Goal: Information Seeking & Learning: Learn about a topic

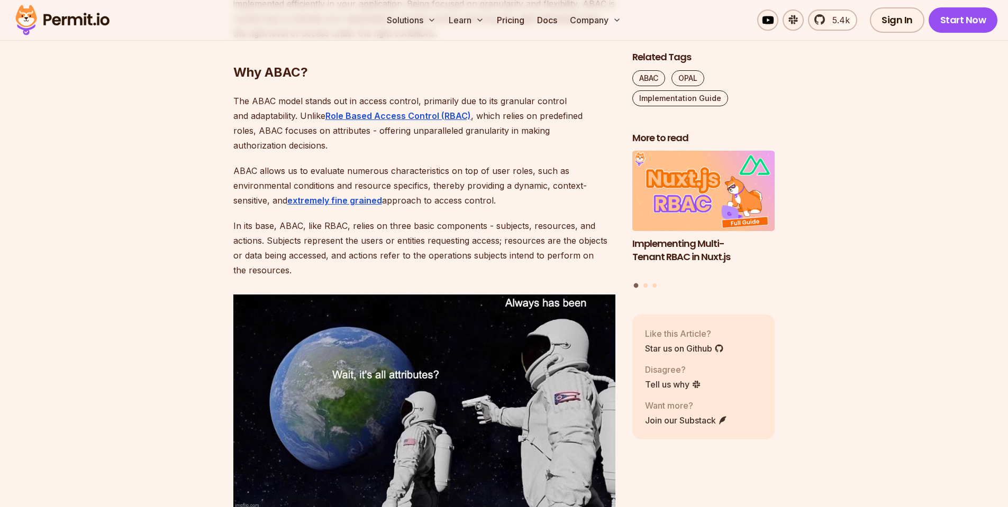
scroll to position [952, 0]
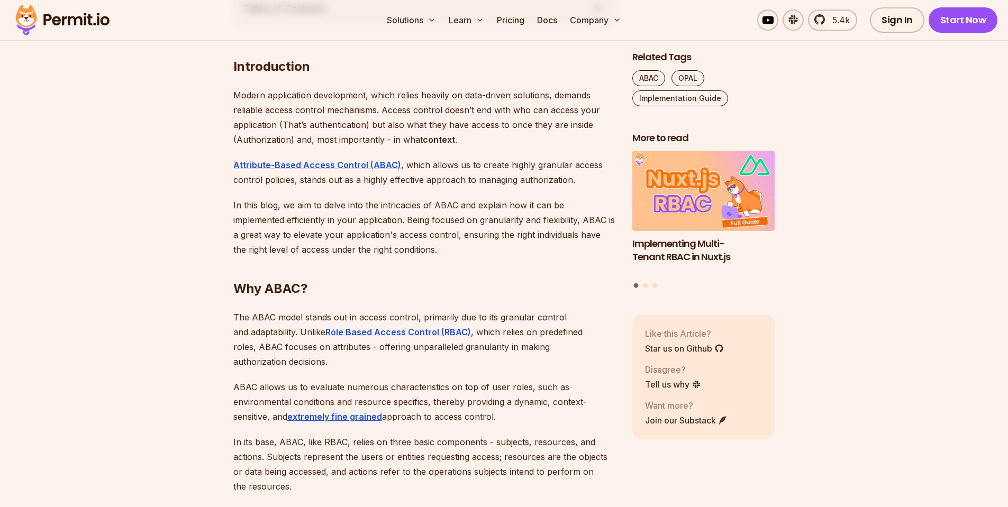
scroll to position [571, 0]
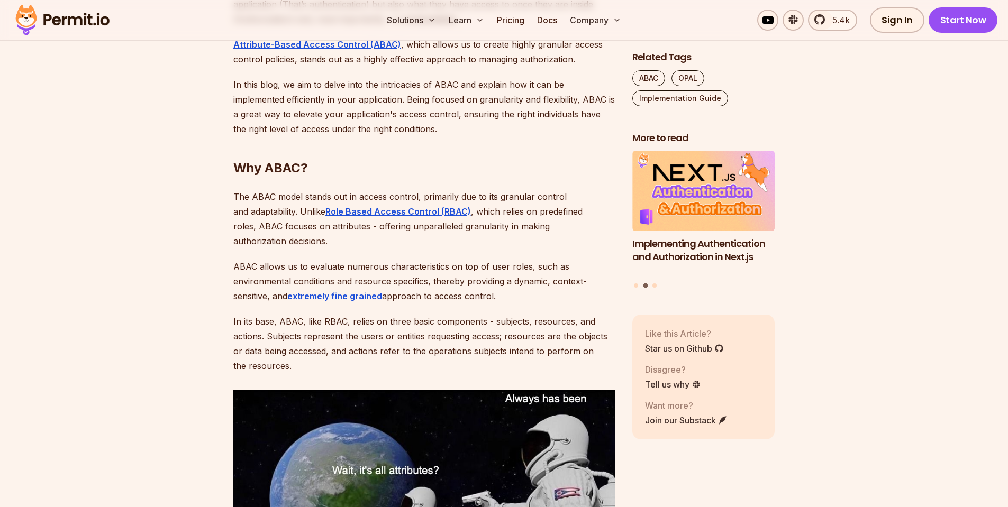
scroll to position [762, 0]
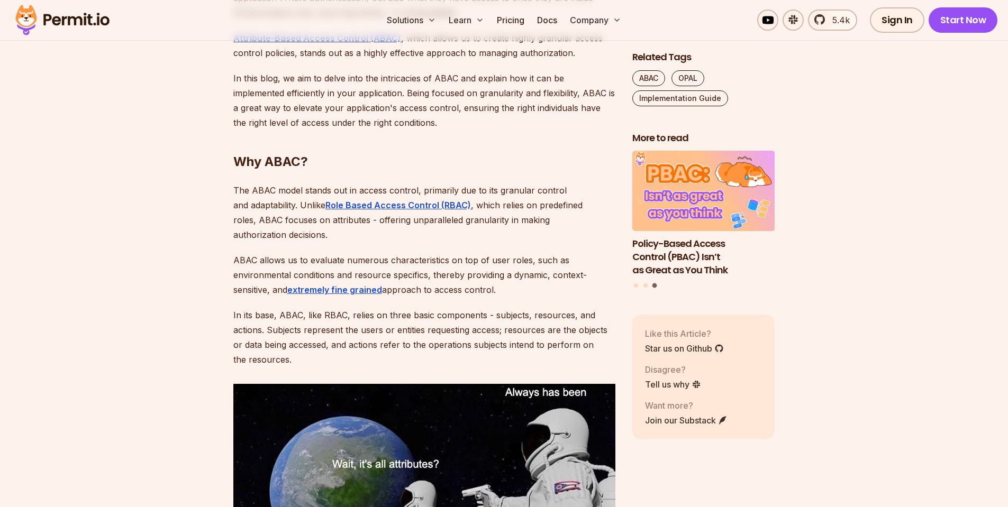
click at [586, 145] on h2 "Why ABAC?" at bounding box center [424, 140] width 382 height 59
click at [571, 155] on h2 "Why ABAC?" at bounding box center [424, 140] width 382 height 59
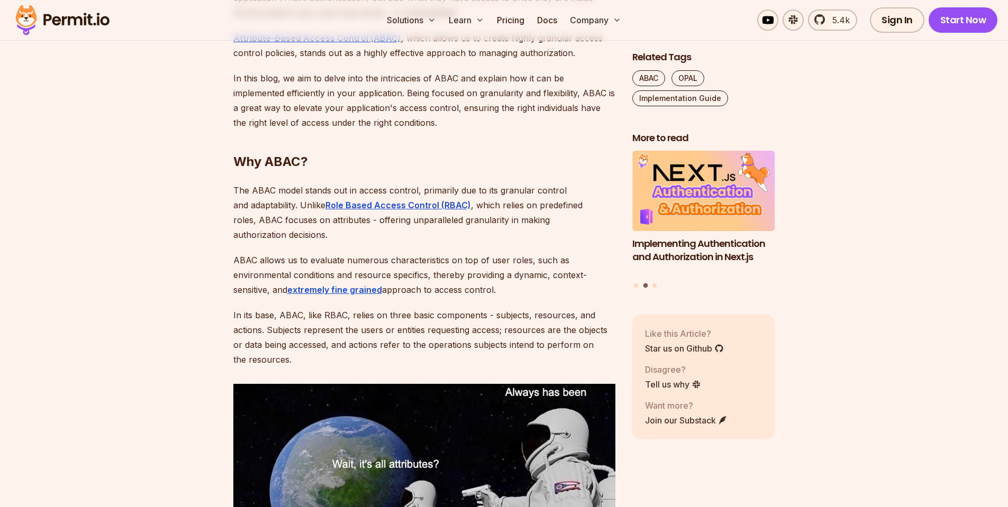
click at [516, 193] on p "The ABAC model stands out in access control, primarily due to its granular cont…" at bounding box center [424, 212] width 382 height 59
click at [551, 253] on p "ABAC allows us to evaluate numerous characteristics on top of user roles, such …" at bounding box center [424, 275] width 382 height 44
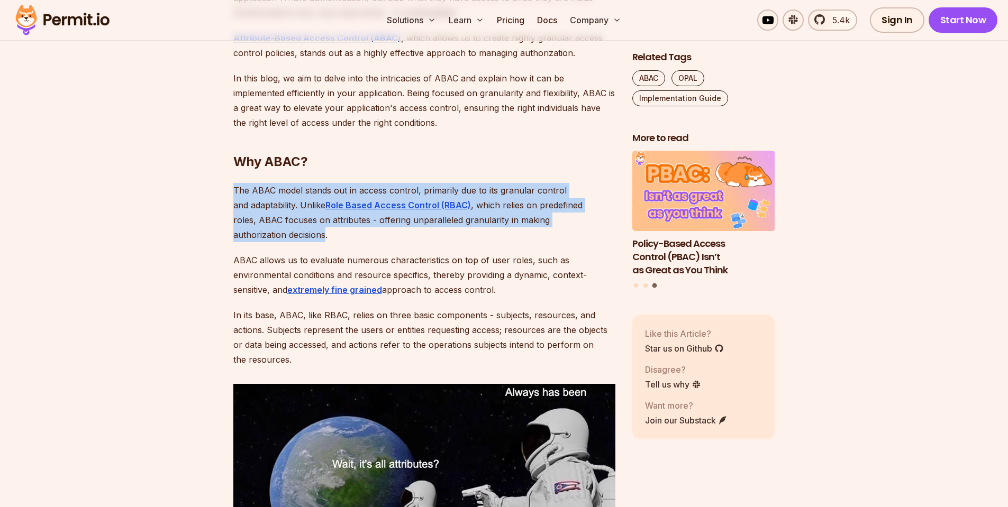
drag, startPoint x: 235, startPoint y: 191, endPoint x: 589, endPoint y: 218, distance: 354.9
click at [589, 218] on p "The ABAC model stands out in access control, primarily due to its granular cont…" at bounding box center [424, 212] width 382 height 59
copy p "The ABAC model stands out in access control, primarily due to its granular cont…"
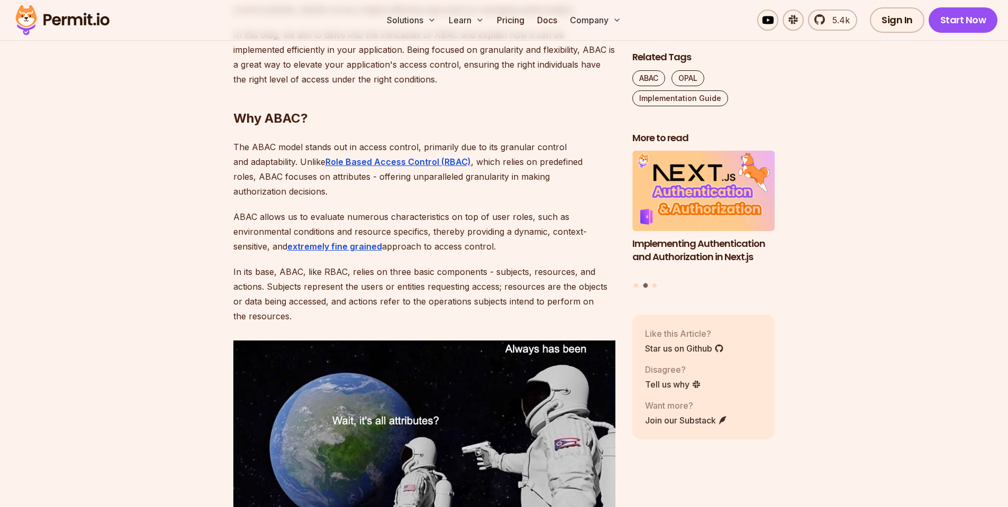
scroll to position [825, 0]
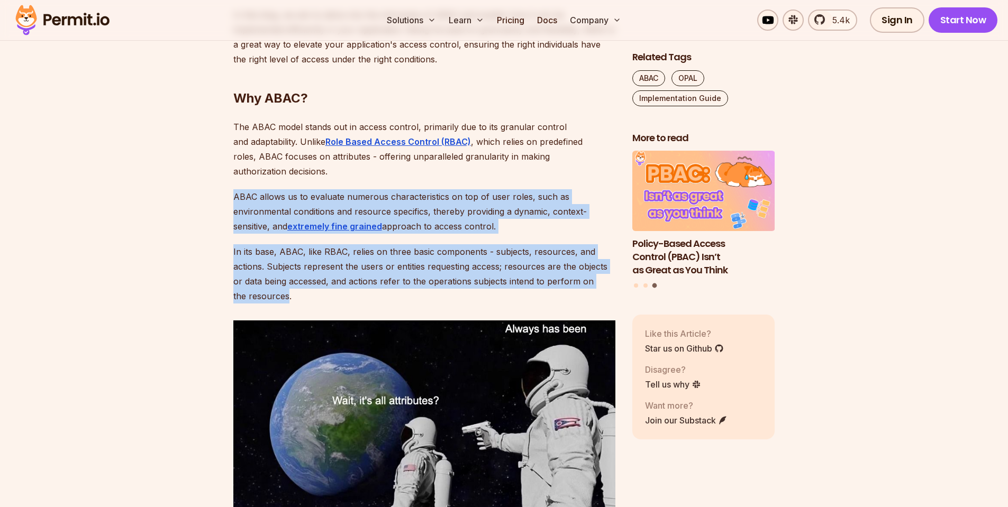
drag, startPoint x: 234, startPoint y: 181, endPoint x: 288, endPoint y: 282, distance: 114.3
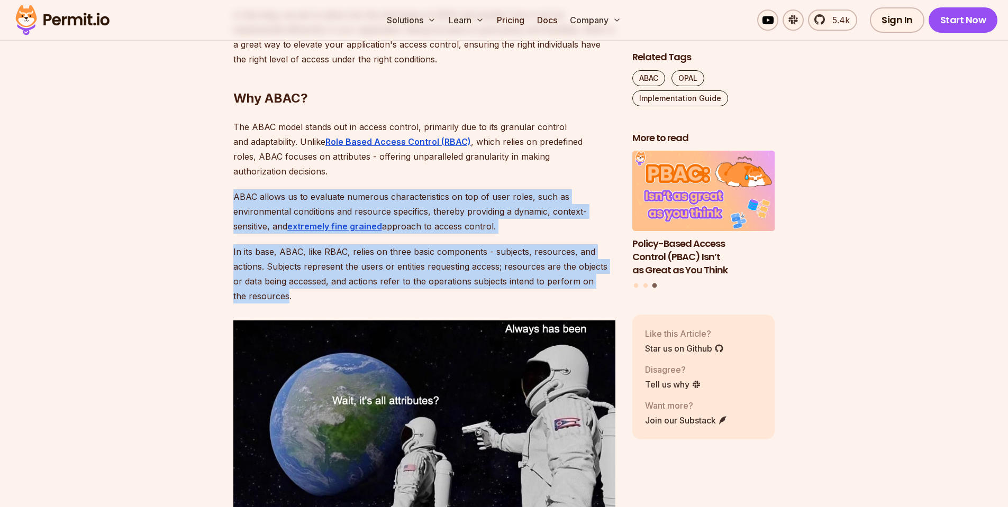
drag, startPoint x: 234, startPoint y: 183, endPoint x: 287, endPoint y: 281, distance: 111.2
copy div "ABAC allows us to evaluate numerous characteristics on top of user roles, such …"
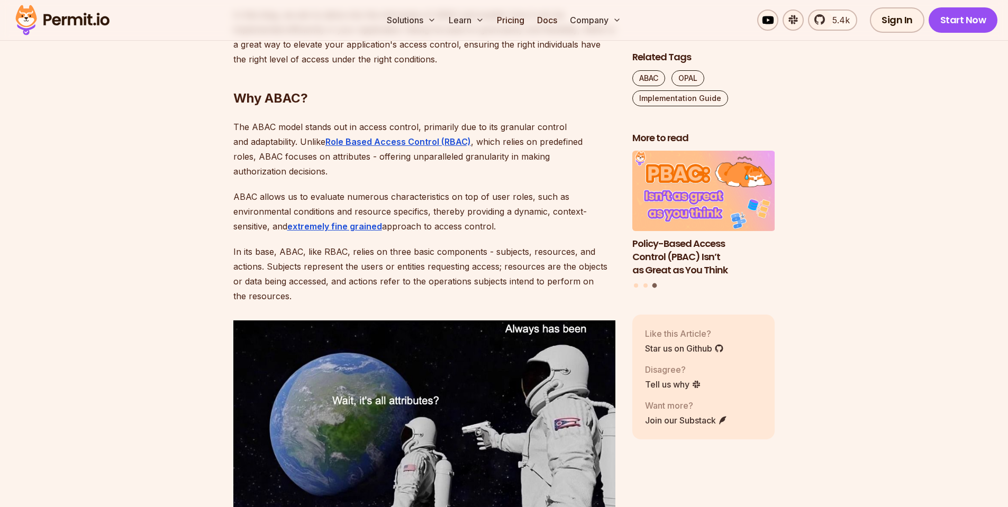
click at [332, 285] on p "In its base, ABAC, like RBAC, relies on three basic components - subjects, reso…" at bounding box center [424, 273] width 382 height 59
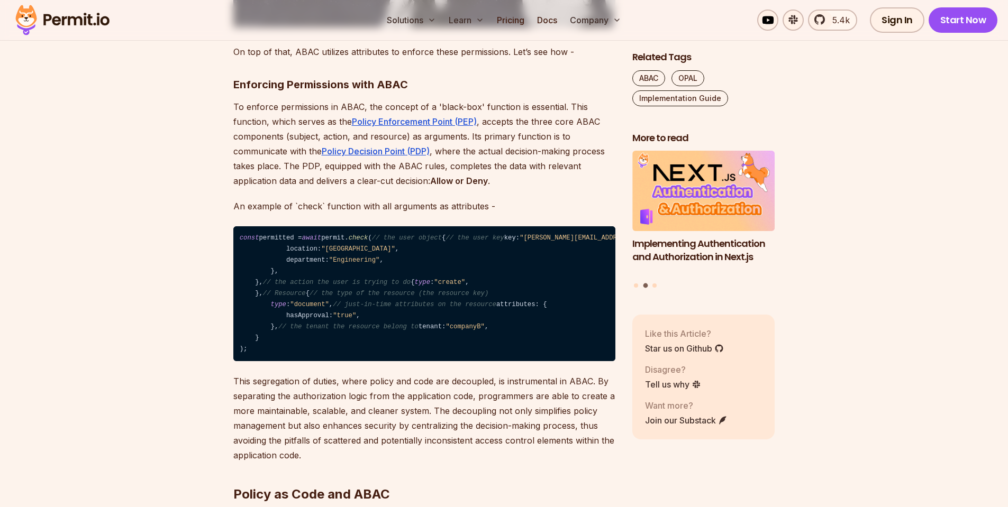
scroll to position [1270, 0]
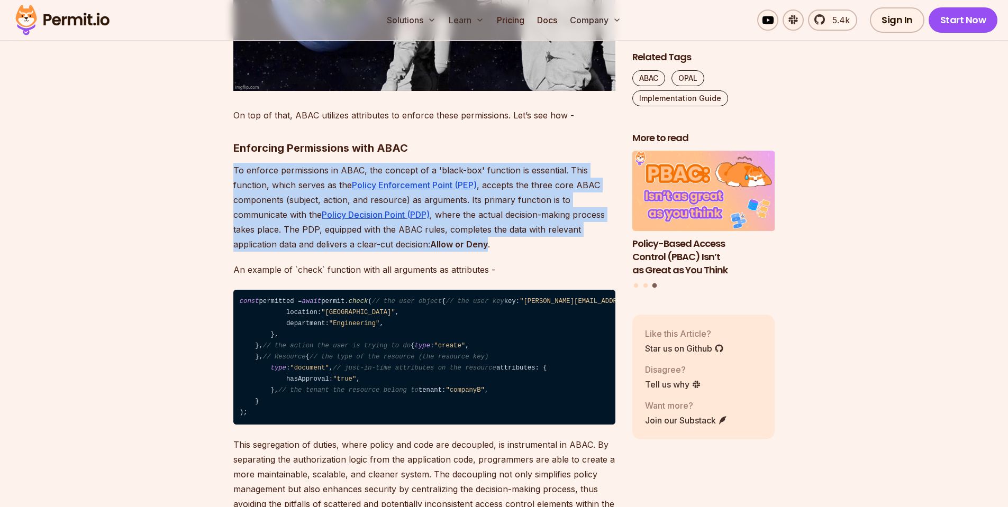
drag, startPoint x: 233, startPoint y: 154, endPoint x: 490, endPoint y: 229, distance: 267.7
click at [490, 229] on p "To enforce permissions in ABAC, the concept of a 'black-box' function is essent…" at bounding box center [424, 207] width 382 height 89
copy p "To enforce permissions in ABAC, the concept of a 'black-box' function is essent…"
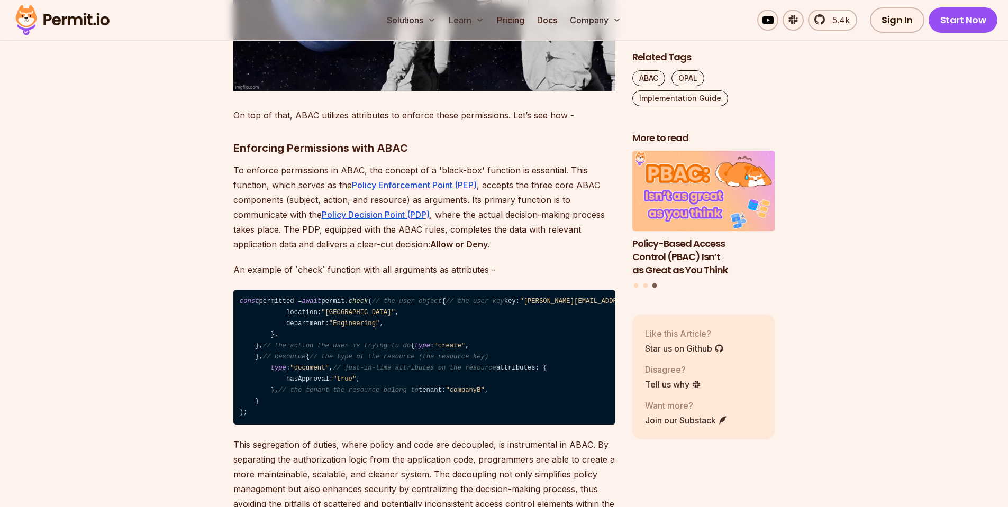
click at [511, 236] on p "To enforce permissions in ABAC, the concept of a 'black-box' function is essent…" at bounding box center [424, 207] width 382 height 89
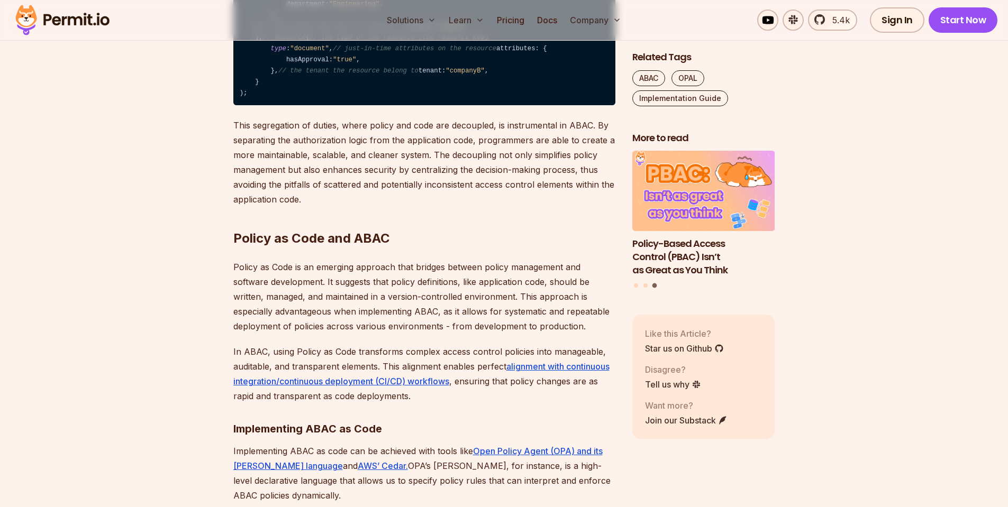
scroll to position [1587, 0]
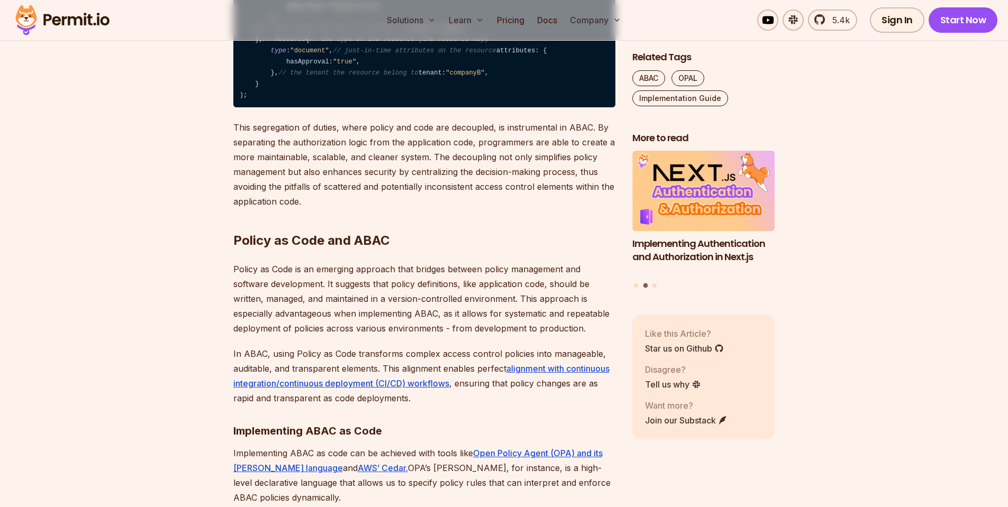
click at [474, 209] on p "This segregation of duties, where policy and code are decoupled, is instrumenta…" at bounding box center [424, 164] width 382 height 89
click at [576, 249] on h2 "Policy as Code and ABAC" at bounding box center [424, 219] width 382 height 59
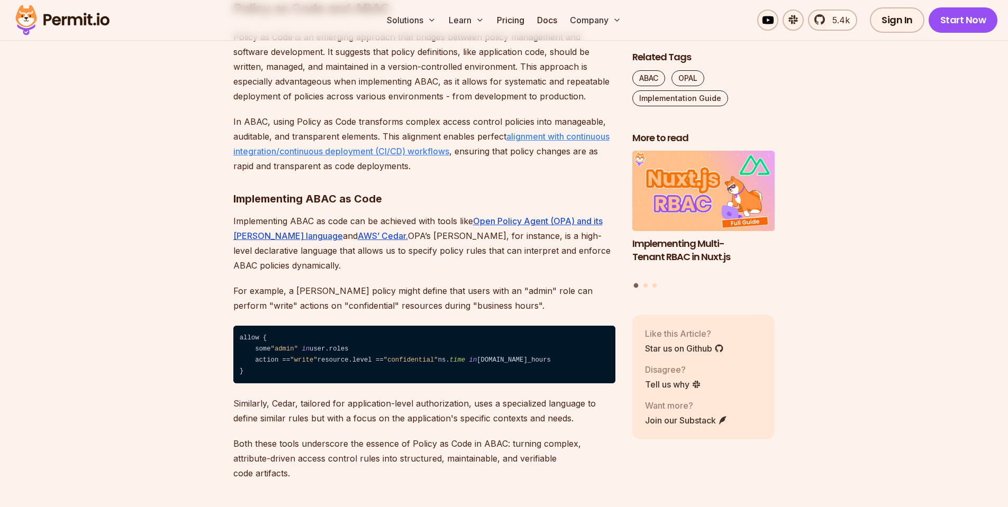
scroll to position [1841, 0]
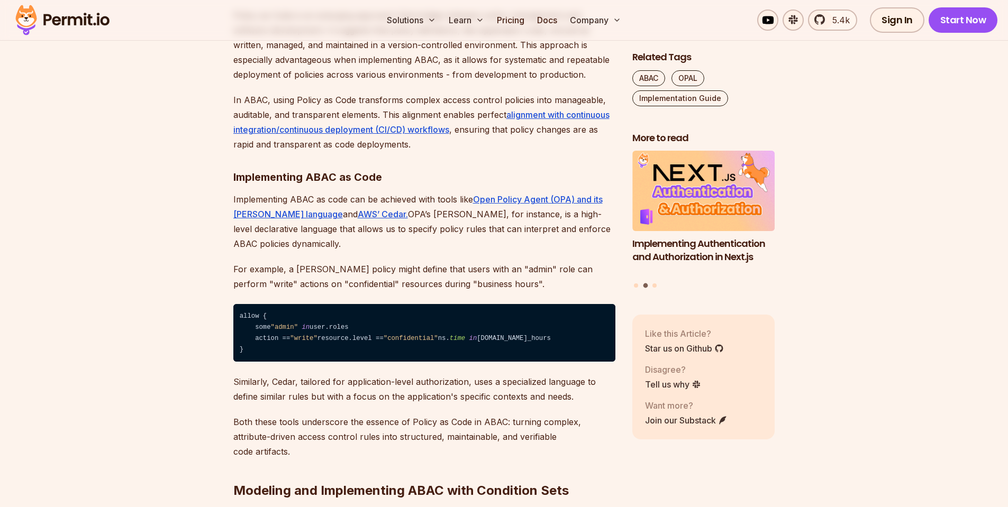
click at [250, 152] on p "In ABAC, using Policy as Code transforms complex access control policies into m…" at bounding box center [424, 122] width 382 height 59
click at [255, 152] on p "In ABAC, using Policy as Code transforms complex access control policies into m…" at bounding box center [424, 122] width 382 height 59
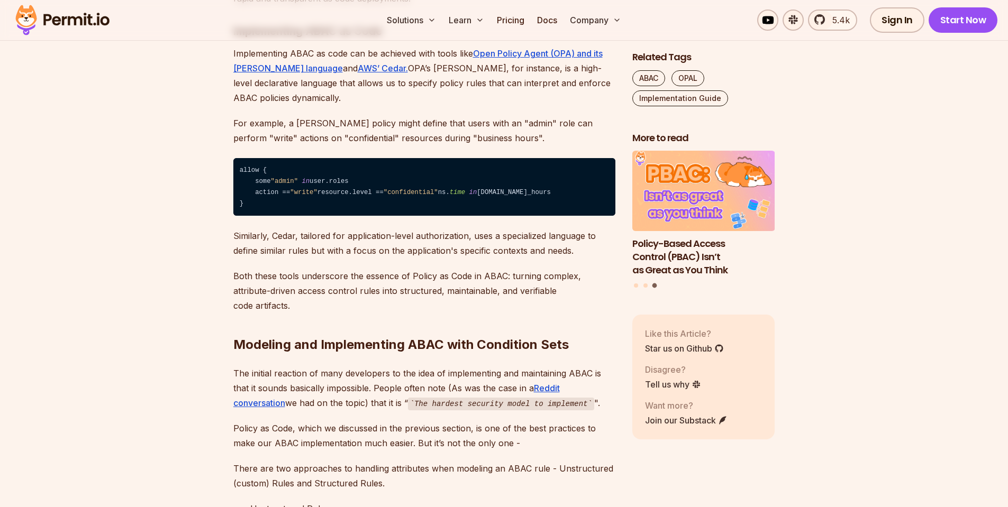
scroll to position [2031, 0]
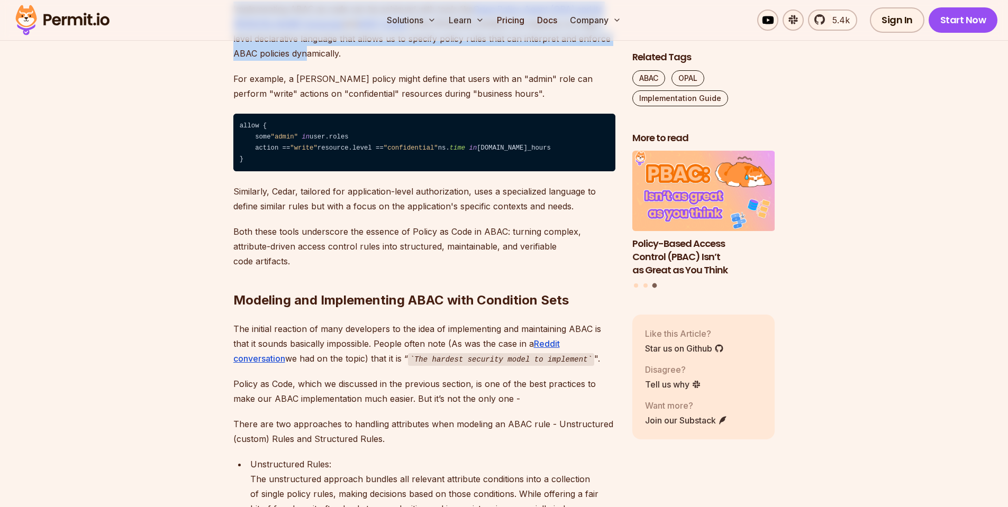
drag, startPoint x: 232, startPoint y: 172, endPoint x: 610, endPoint y: 204, distance: 379.0
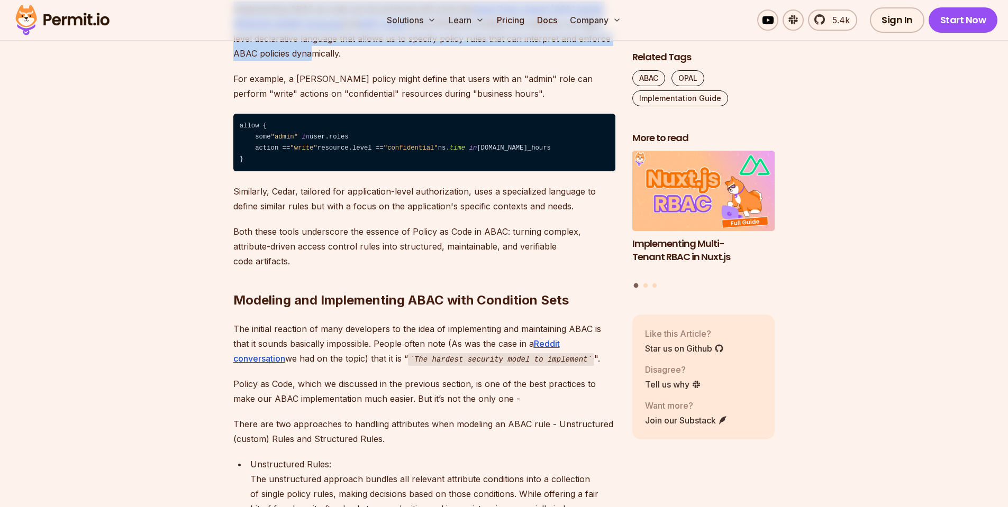
copy p "Implementing ABAC as code can be achieved with tools like Open Policy Agent (OP…"
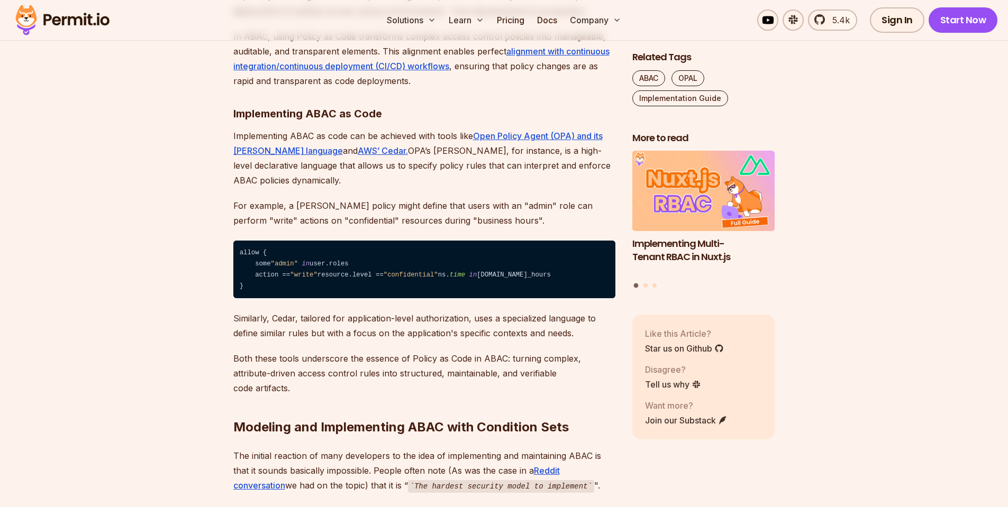
scroll to position [1841, 0]
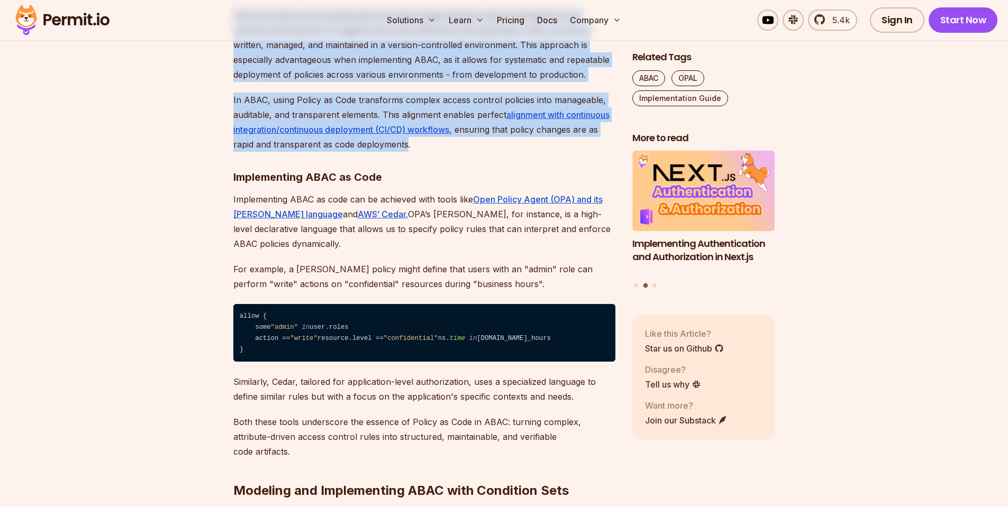
drag, startPoint x: 231, startPoint y: 179, endPoint x: 406, endPoint y: 309, distance: 217.8
copy div "Policy as Code is an emerging approach that bridges between policy management a…"
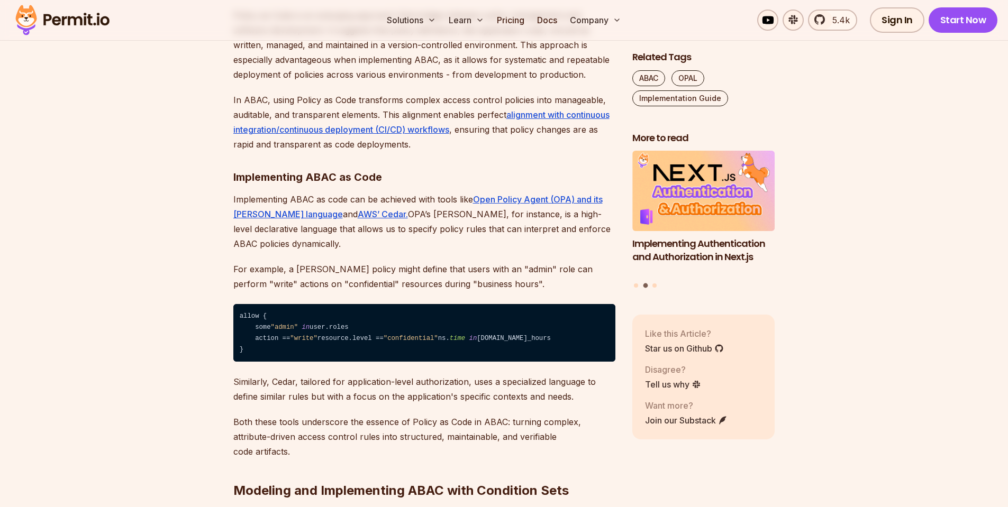
click at [439, 152] on p "In ABAC, using Policy as Code transforms complex access control policies into m…" at bounding box center [424, 122] width 382 height 59
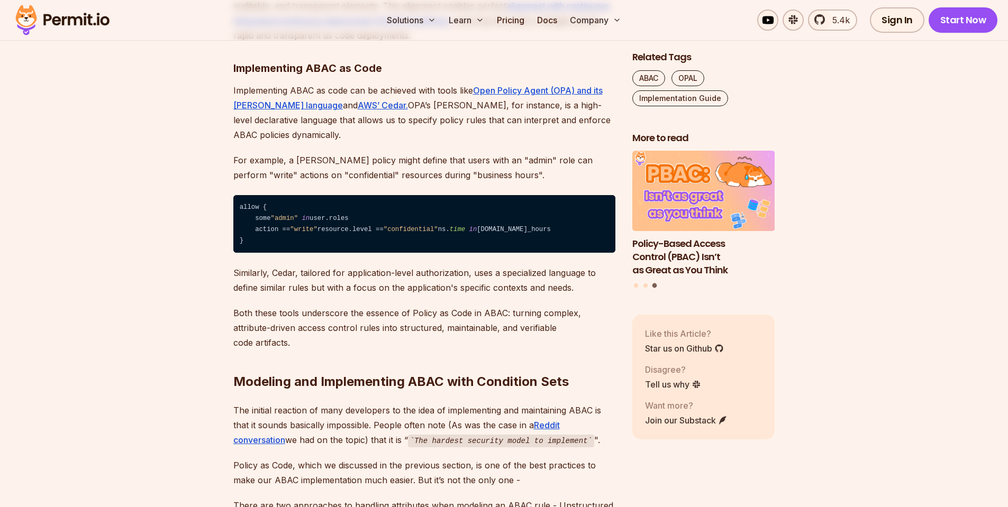
scroll to position [1968, 0]
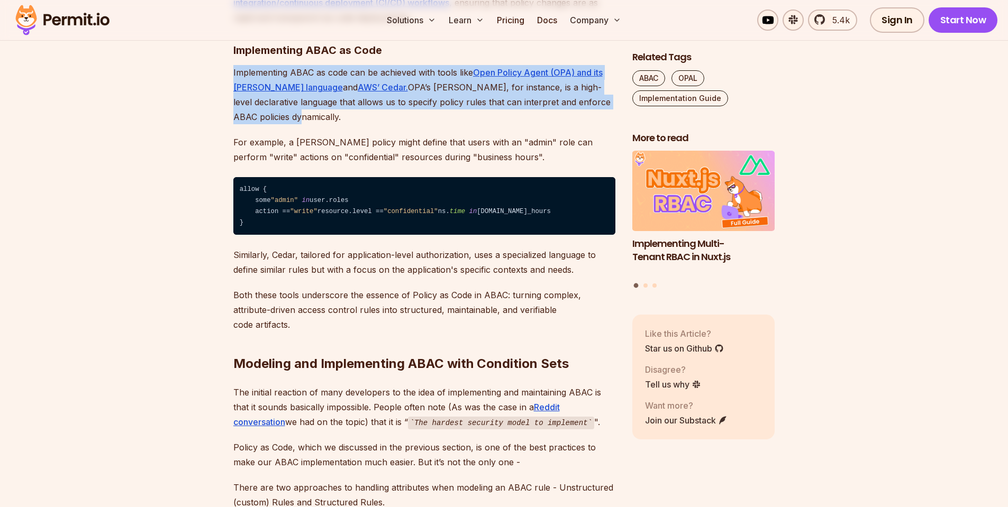
drag, startPoint x: 234, startPoint y: 234, endPoint x: 604, endPoint y: 264, distance: 371.5
click at [604, 124] on p "Implementing ABAC as code can be achieved with tools like Open Policy Agent (OP…" at bounding box center [424, 94] width 382 height 59
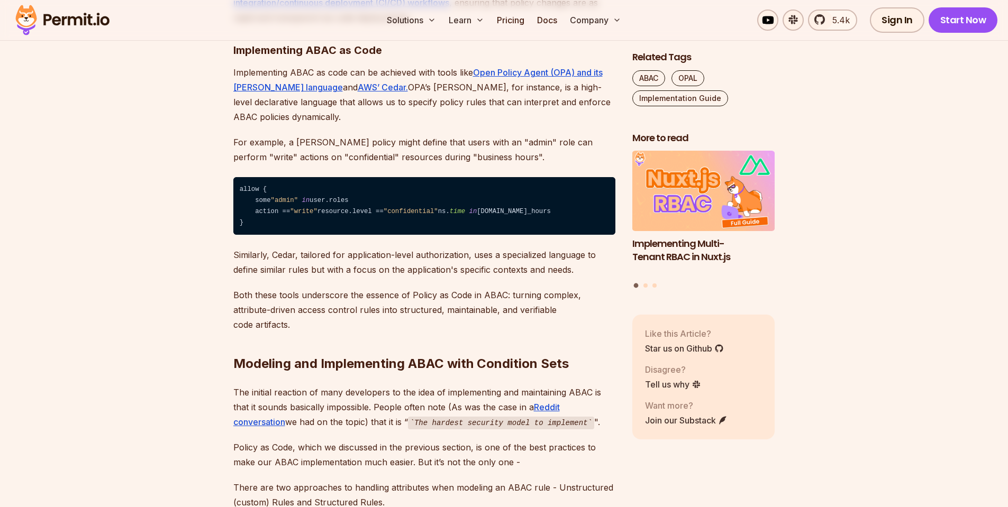
click at [473, 165] on p "For example, a [PERSON_NAME] policy might define that users with an "admin" rol…" at bounding box center [424, 150] width 382 height 30
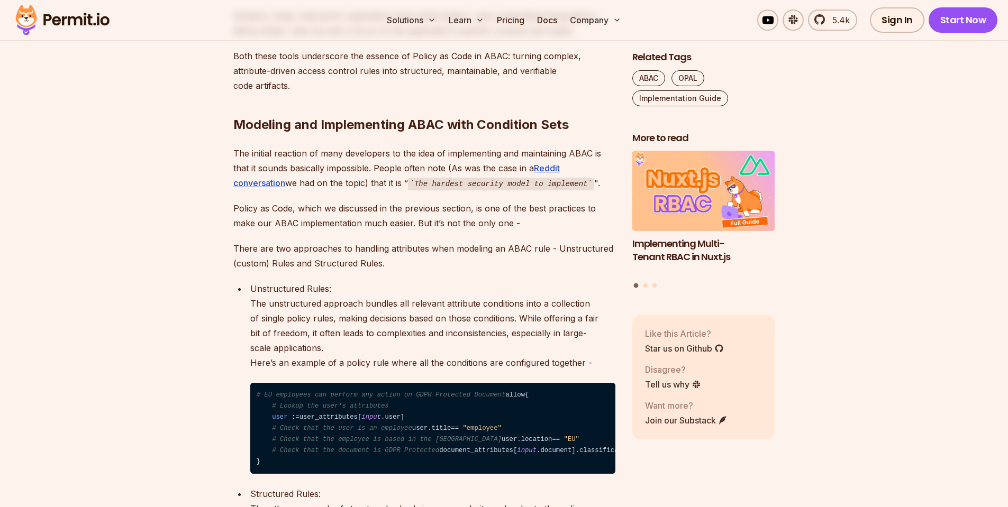
scroll to position [2222, 0]
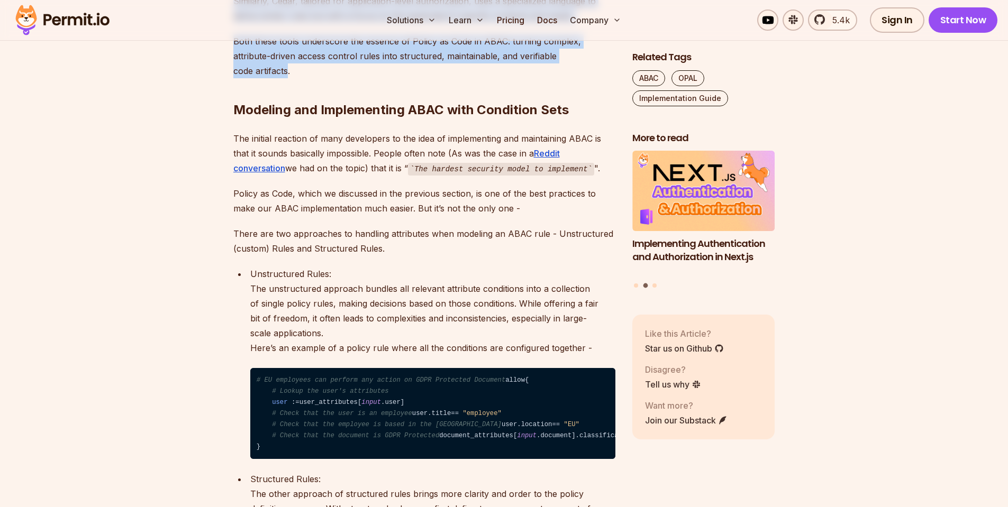
drag, startPoint x: 232, startPoint y: 173, endPoint x: 611, endPoint y: 226, distance: 383.0
copy div "Similarly, Cedar, tailored for application-level authorization, uses a speciali…"
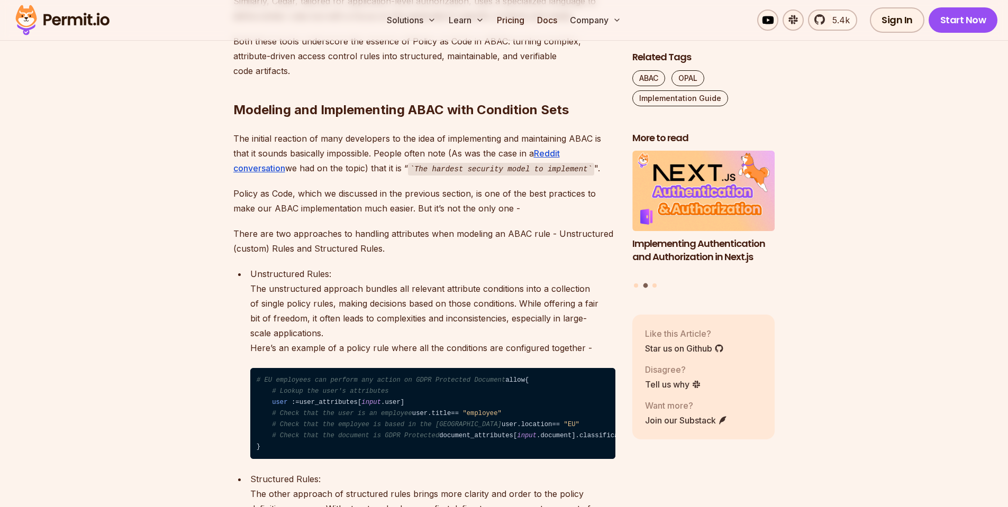
click at [606, 118] on h2 "Modeling and Implementing ABAC with Condition Sets" at bounding box center [424, 88] width 382 height 59
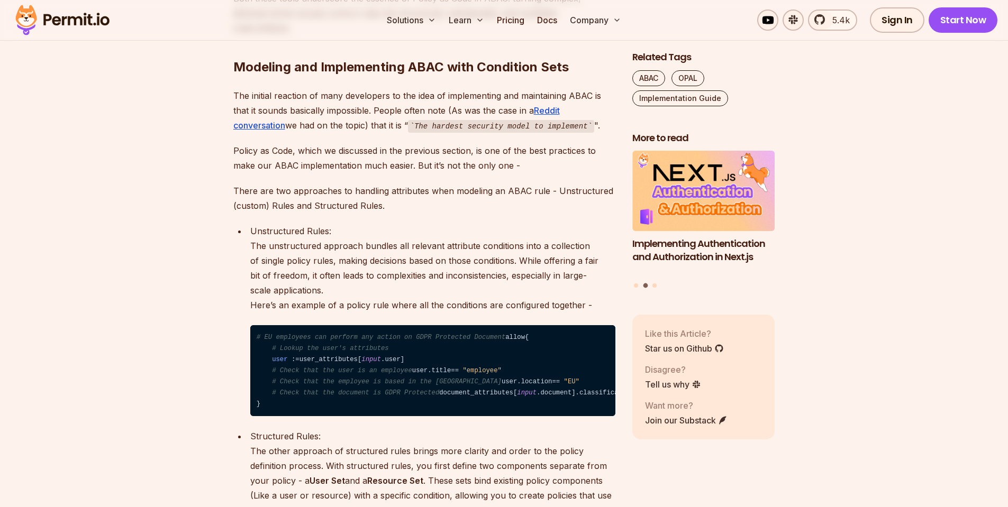
scroll to position [2349, 0]
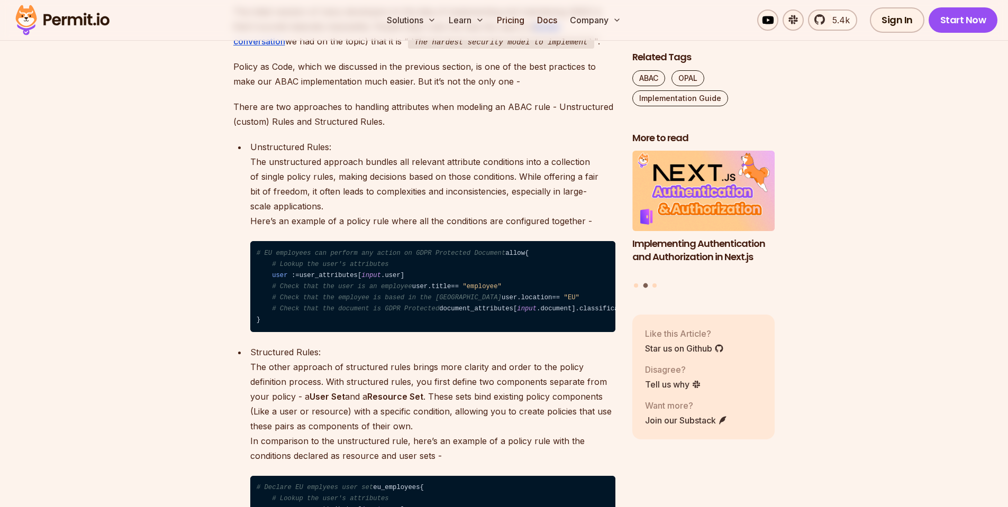
click at [606, 229] on p "Unstructured Rules: The unstructured approach bundles all relevant attribute co…" at bounding box center [432, 184] width 365 height 89
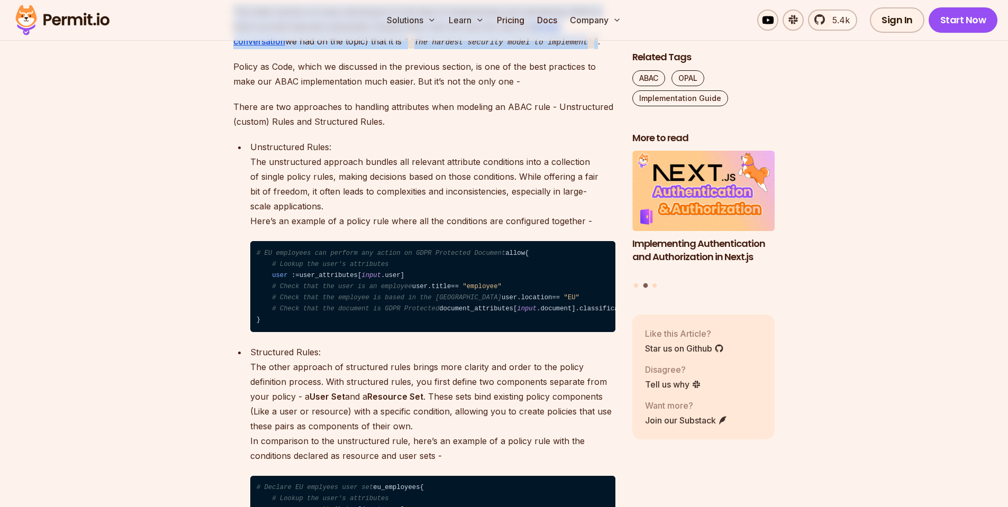
drag, startPoint x: 234, startPoint y: 169, endPoint x: 600, endPoint y: 198, distance: 367.2
click at [600, 49] on p "The initial reaction of many developers to the idea of implementing and maintai…" at bounding box center [424, 26] width 382 height 45
copy p "The initial reaction of many developers to the idea of implementing and maintai…"
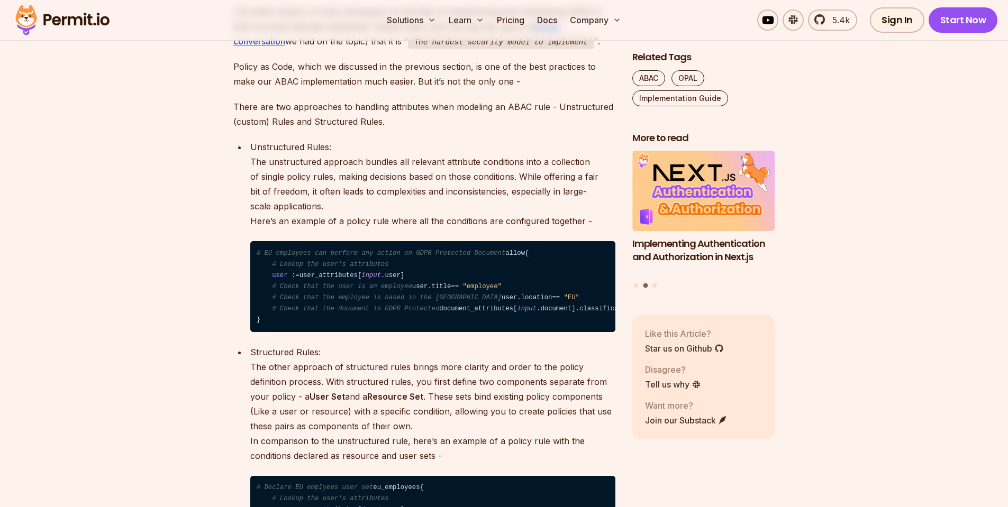
click at [591, 89] on p "Policy as Code, which we discussed in the previous section, is one of the best …" at bounding box center [424, 74] width 382 height 30
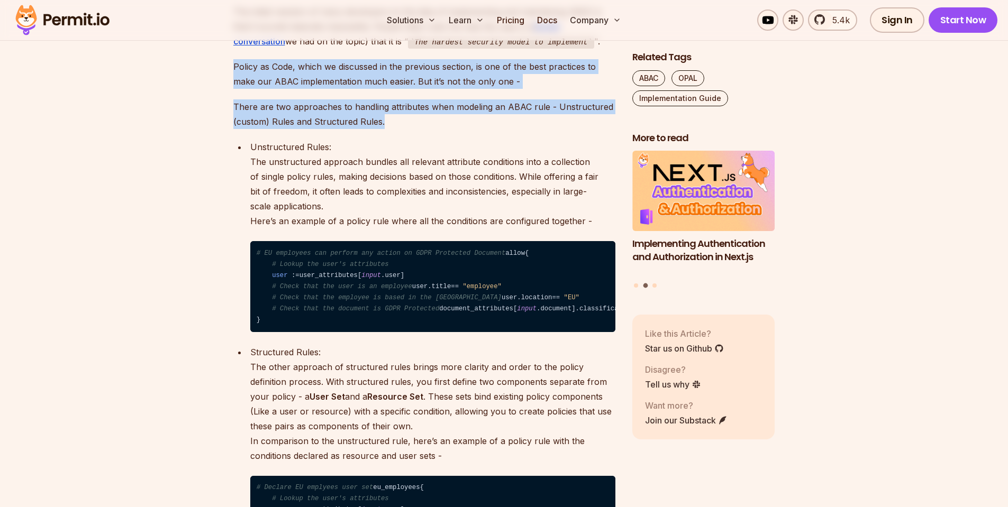
drag, startPoint x: 233, startPoint y: 221, endPoint x: 385, endPoint y: 277, distance: 161.7
click at [385, 129] on p "There are two approaches to handling attributes when modeling an ABAC rule - Un…" at bounding box center [424, 114] width 382 height 30
click at [233, 89] on p "Policy as Code, which we discussed in the previous section, is one of the best …" at bounding box center [424, 74] width 382 height 30
drag, startPoint x: 233, startPoint y: 221, endPoint x: 379, endPoint y: 280, distance: 156.9
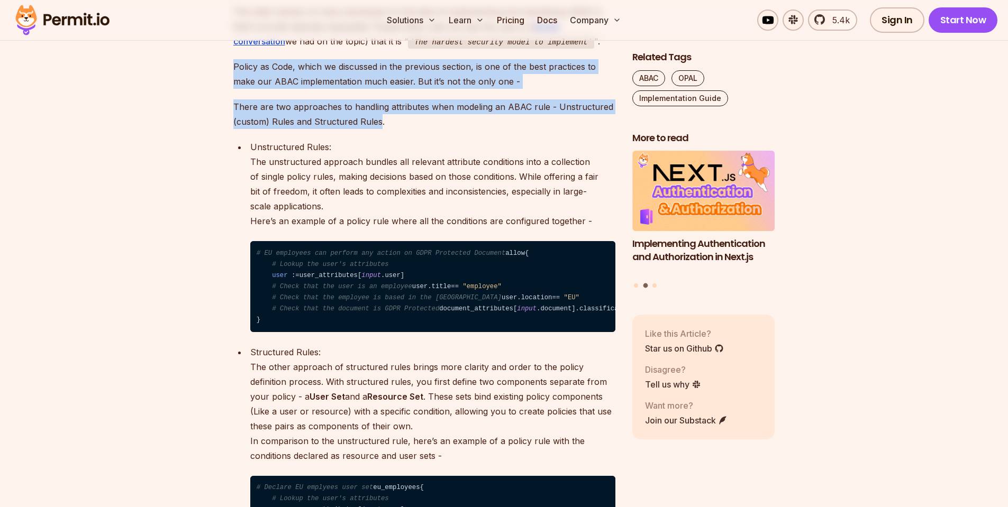
copy div "Policy as Code, which we discussed in the previous section, is one of the best …"
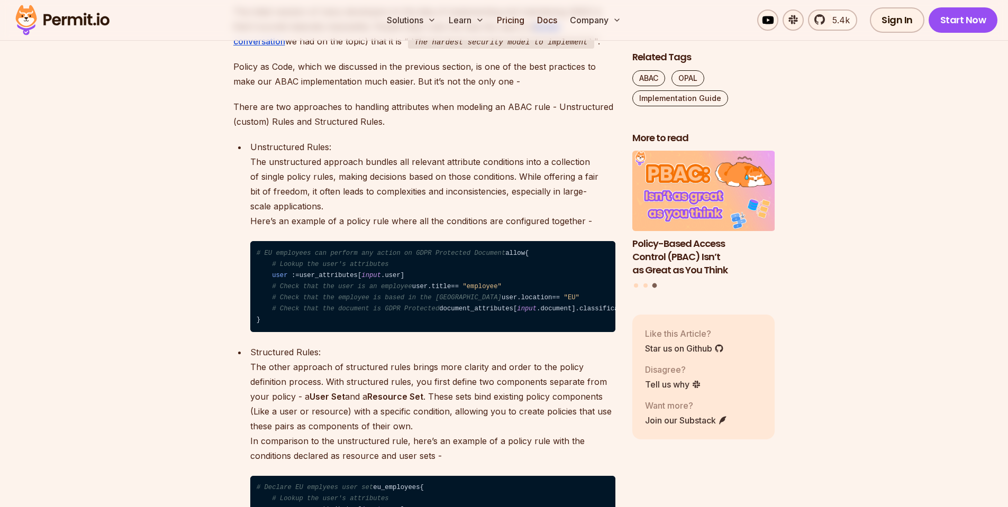
click at [396, 129] on p "There are two approaches to handling attributes when modeling an ABAC rule - Un…" at bounding box center [424, 114] width 382 height 30
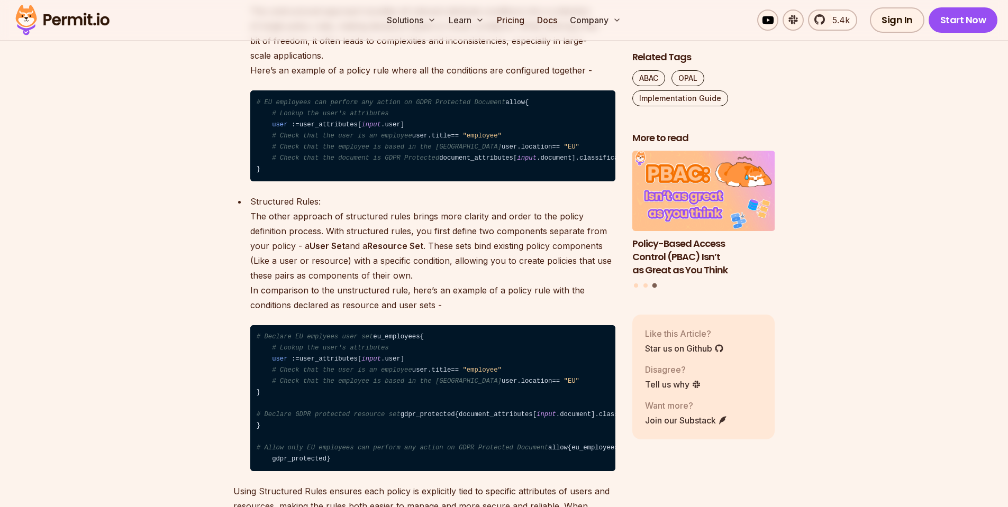
scroll to position [2476, 0]
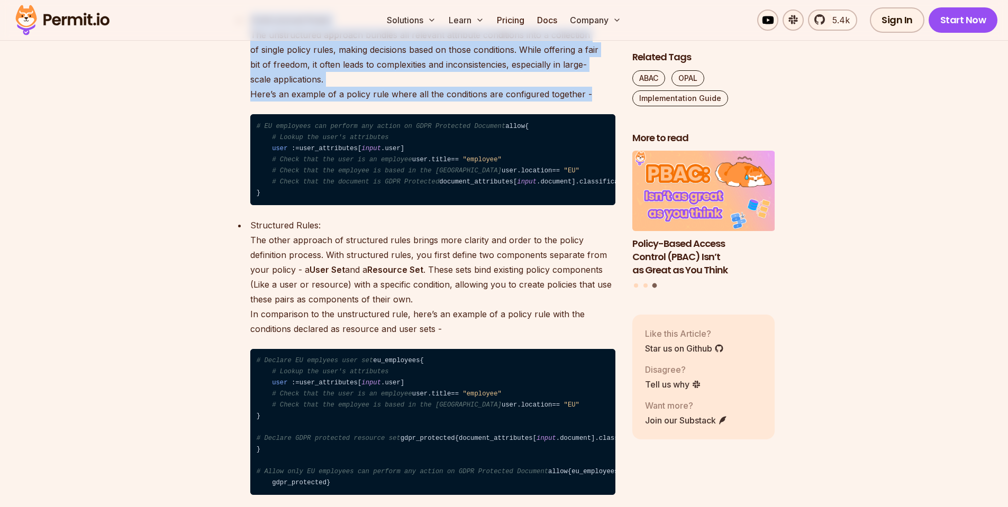
drag, startPoint x: 250, startPoint y: 177, endPoint x: 589, endPoint y: 243, distance: 346.1
click at [589, 102] on p "Unstructured Rules: The unstructured approach bundles all relevant attribute co…" at bounding box center [432, 57] width 365 height 89
copy p "Unstructured Rules: The unstructured approach bundles all relevant attribute co…"
click at [589, 102] on p "Unstructured Rules: The unstructured approach bundles all relevant attribute co…" at bounding box center [432, 57] width 365 height 89
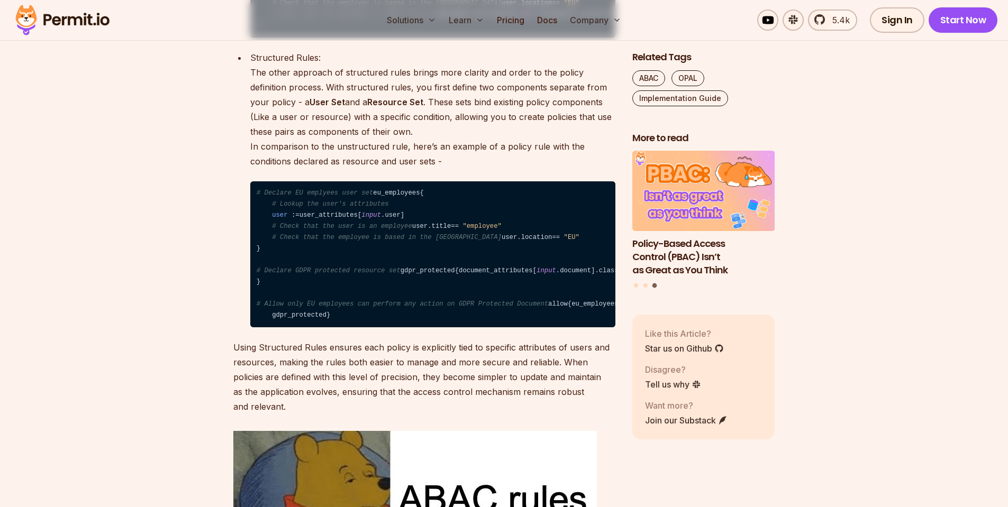
scroll to position [2666, 0]
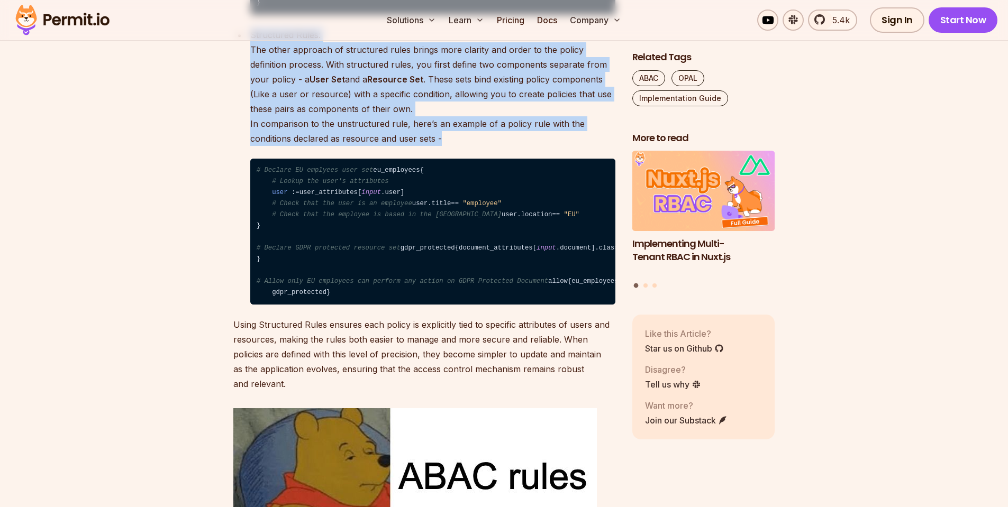
drag, startPoint x: 251, startPoint y: 234, endPoint x: 444, endPoint y: 337, distance: 219.4
click at [444, 146] on p "Structured Rules: The other approach of structured rules brings more clarity an…" at bounding box center [432, 87] width 365 height 118
copy p "Structured Rules: The other approach of structured rules brings more clarity an…"
click at [456, 146] on p "Structured Rules: The other approach of structured rules brings more clarity an…" at bounding box center [432, 87] width 365 height 118
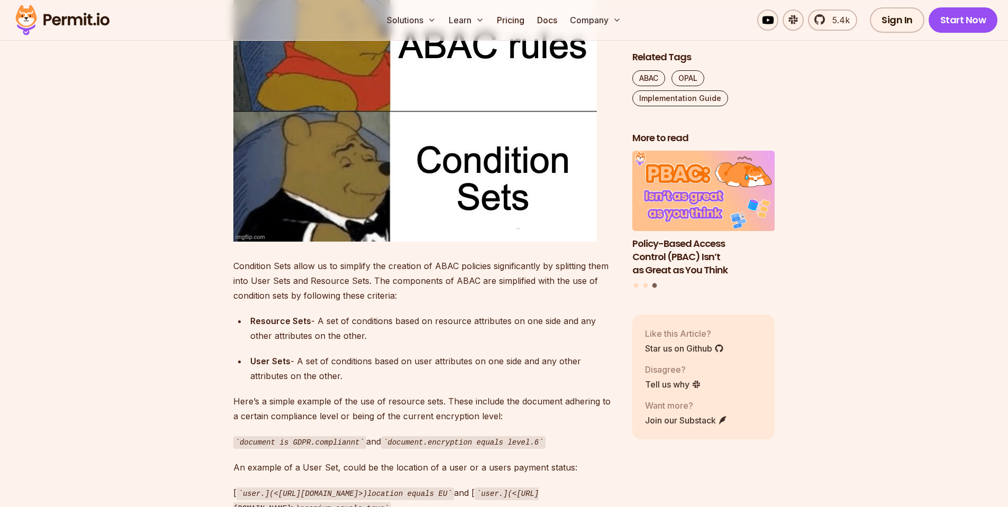
scroll to position [3110, 0]
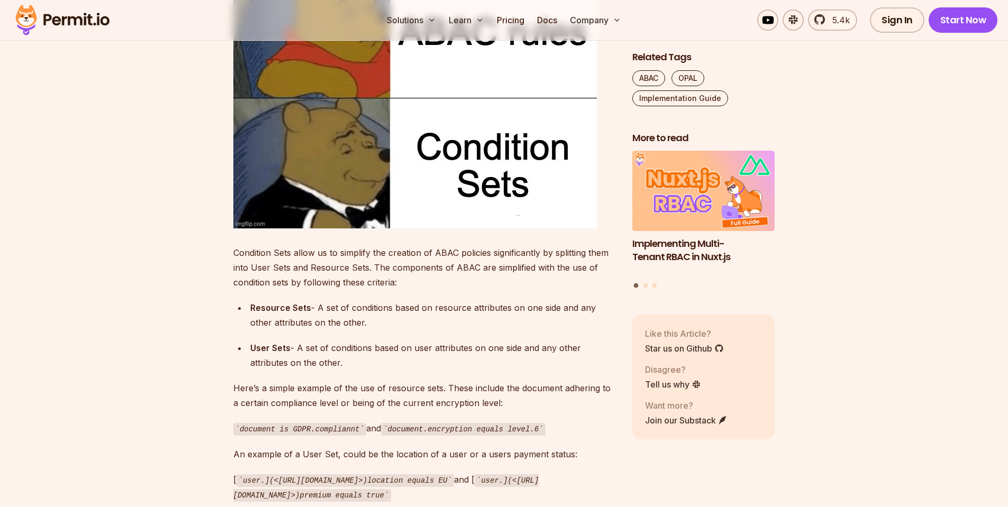
drag, startPoint x: 234, startPoint y: 172, endPoint x: 282, endPoint y: 230, distance: 75.2
drag, startPoint x: 234, startPoint y: 170, endPoint x: 282, endPoint y: 228, distance: 75.2
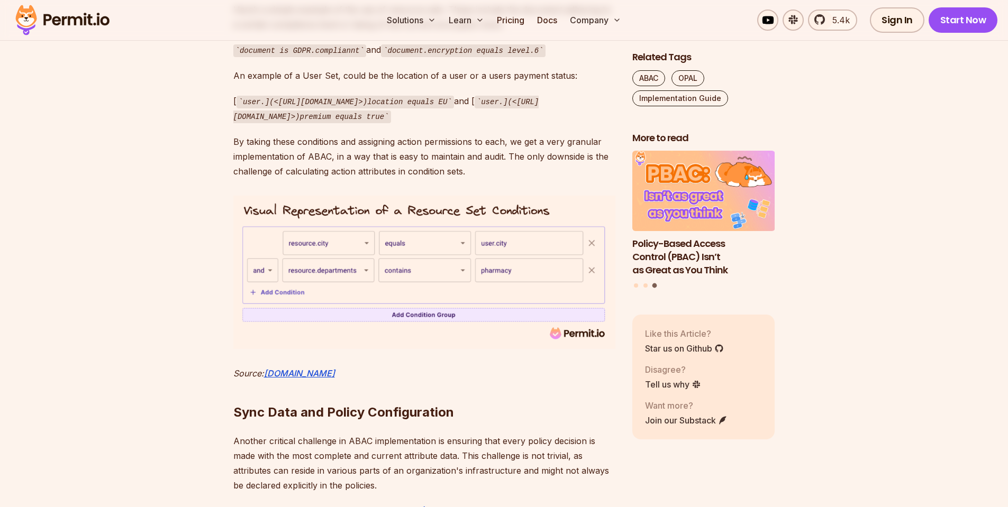
scroll to position [3491, 0]
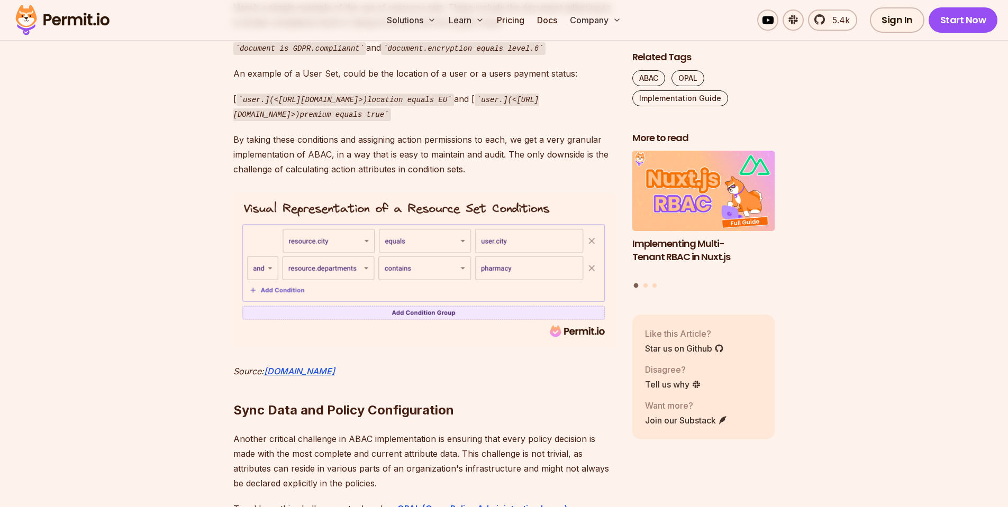
drag, startPoint x: 234, startPoint y: 162, endPoint x: 339, endPoint y: 266, distance: 147.7
drag, startPoint x: 234, startPoint y: 162, endPoint x: 339, endPoint y: 275, distance: 153.4
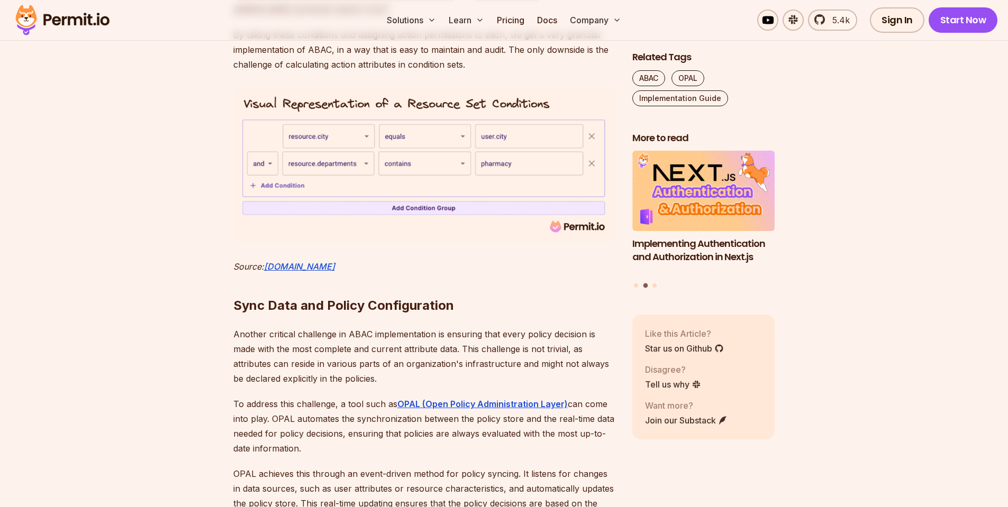
scroll to position [3618, 0]
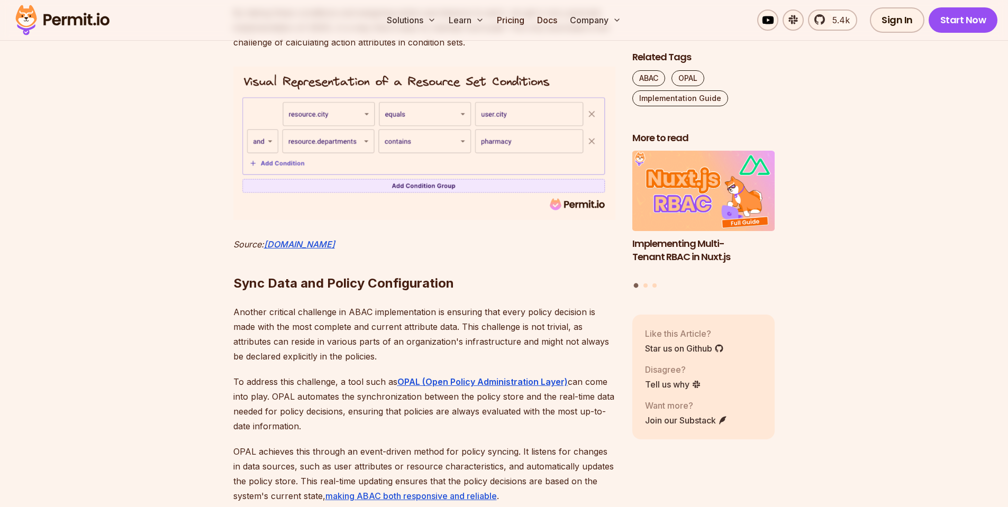
drag, startPoint x: 233, startPoint y: 168, endPoint x: 488, endPoint y: 179, distance: 254.7
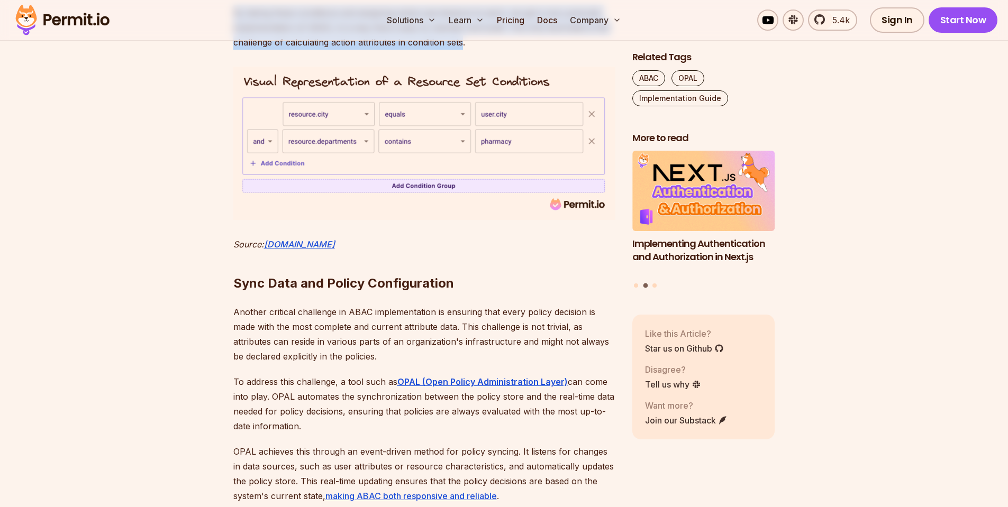
drag, startPoint x: 233, startPoint y: 301, endPoint x: 462, endPoint y: 331, distance: 230.5
click at [462, 50] on p "By taking these conditions and assigning action permissions to each, we get a v…" at bounding box center [424, 27] width 382 height 44
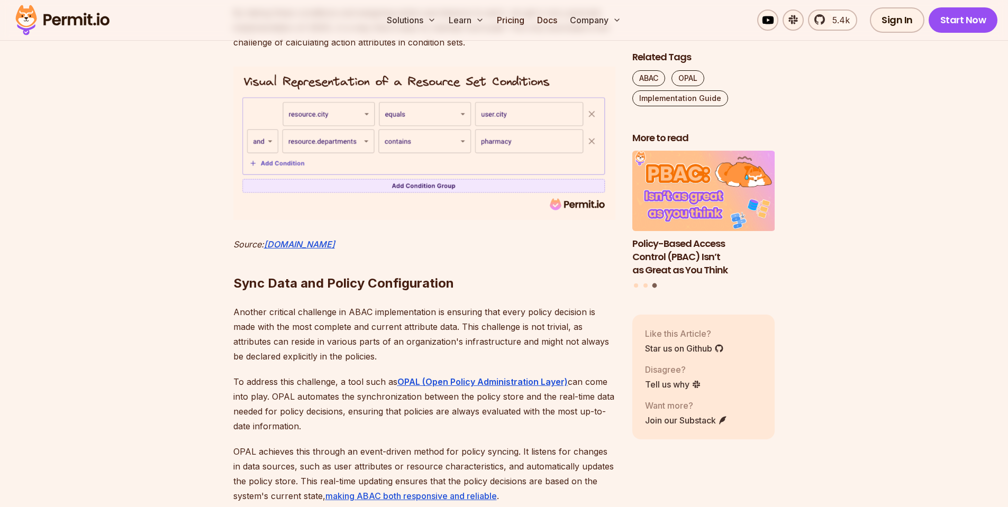
click at [497, 50] on p "By taking these conditions and assigning action permissions to each, we get a v…" at bounding box center [424, 27] width 382 height 44
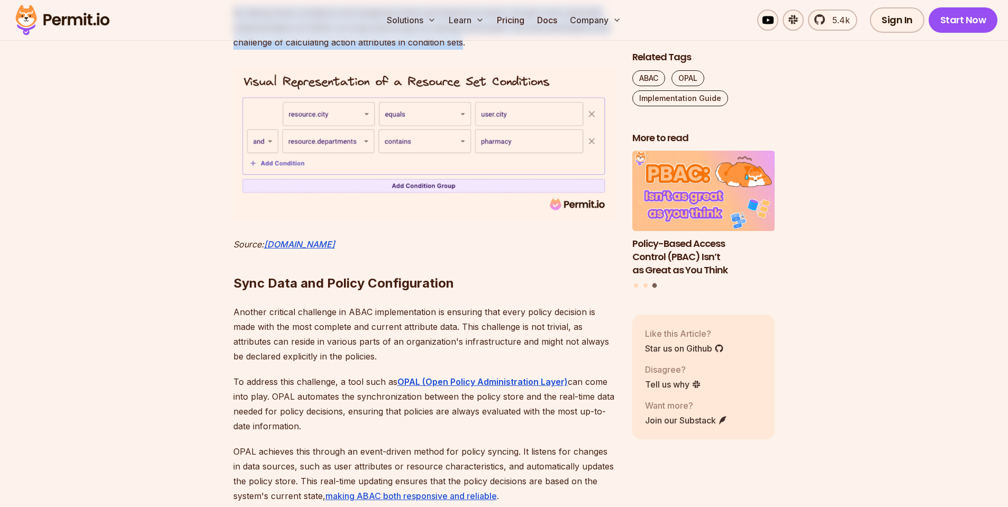
drag, startPoint x: 234, startPoint y: 300, endPoint x: 463, endPoint y: 335, distance: 231.1
click at [463, 50] on p "By taking these conditions and assigning action permissions to each, we get a v…" at bounding box center [424, 27] width 382 height 44
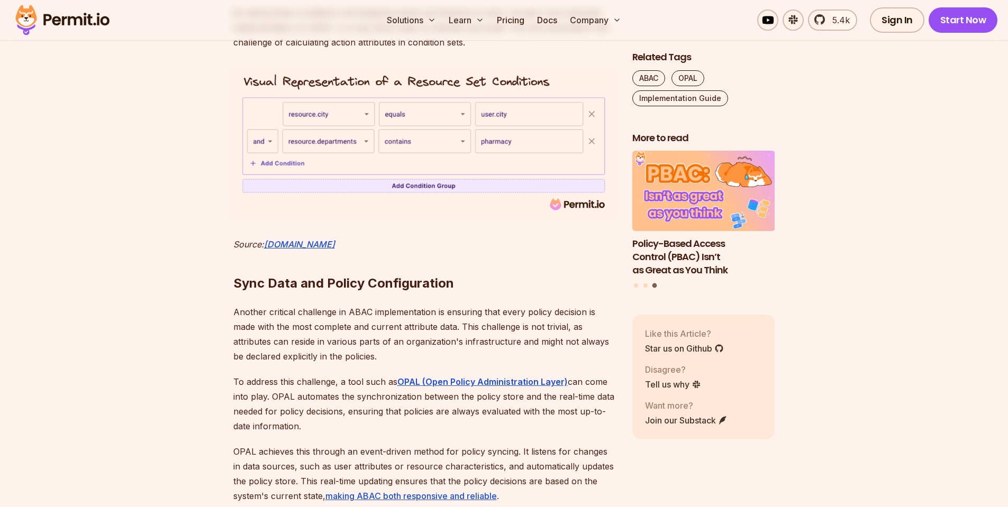
click at [484, 50] on p "By taking these conditions and assigning action permissions to each, we get a v…" at bounding box center [424, 27] width 382 height 44
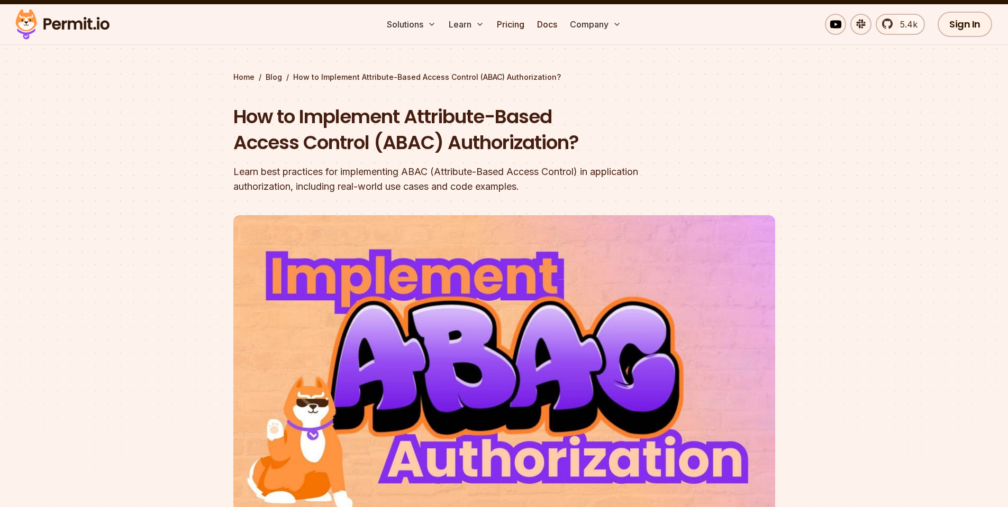
scroll to position [0, 0]
